Goal: Information Seeking & Learning: Learn about a topic

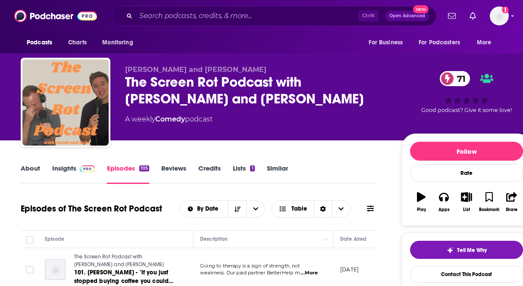
scroll to position [793, 0]
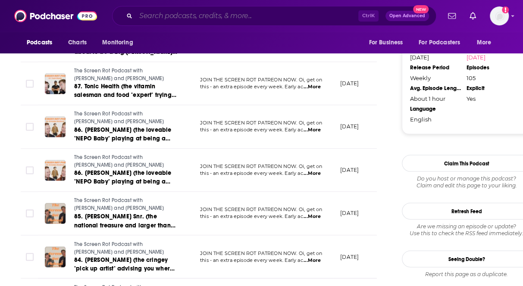
click at [199, 18] on input "Search podcasts, credits, & more..." at bounding box center [247, 16] width 223 height 14
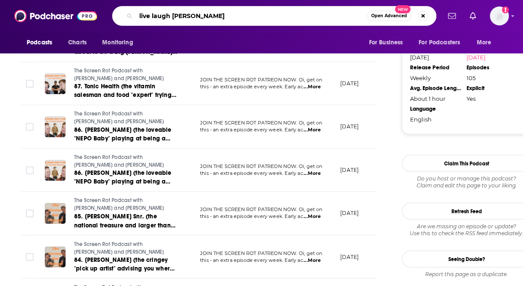
type input "live laugh [PERSON_NAME]"
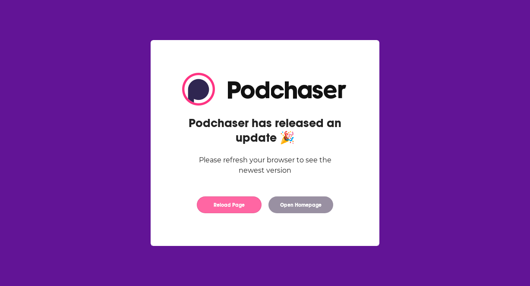
click at [250, 204] on button "Reload Page" at bounding box center [229, 205] width 65 height 17
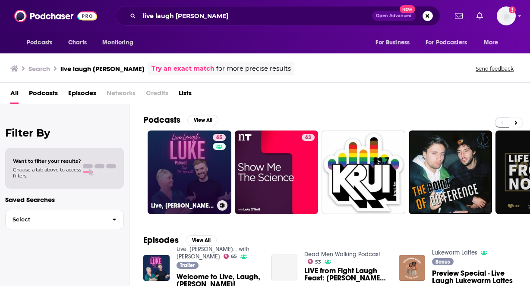
click at [163, 194] on link "65 Live, Laugh, Luke... with Luke Hamnett" at bounding box center [190, 173] width 84 height 84
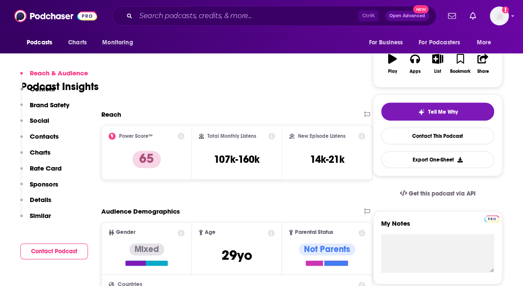
scroll to position [259, 0]
